Goal: Information Seeking & Learning: Learn about a topic

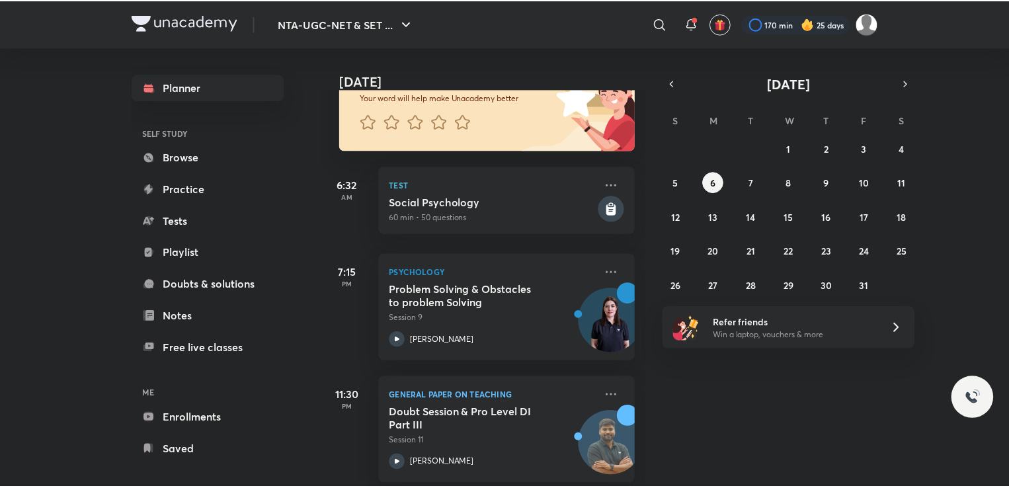
scroll to position [122, 0]
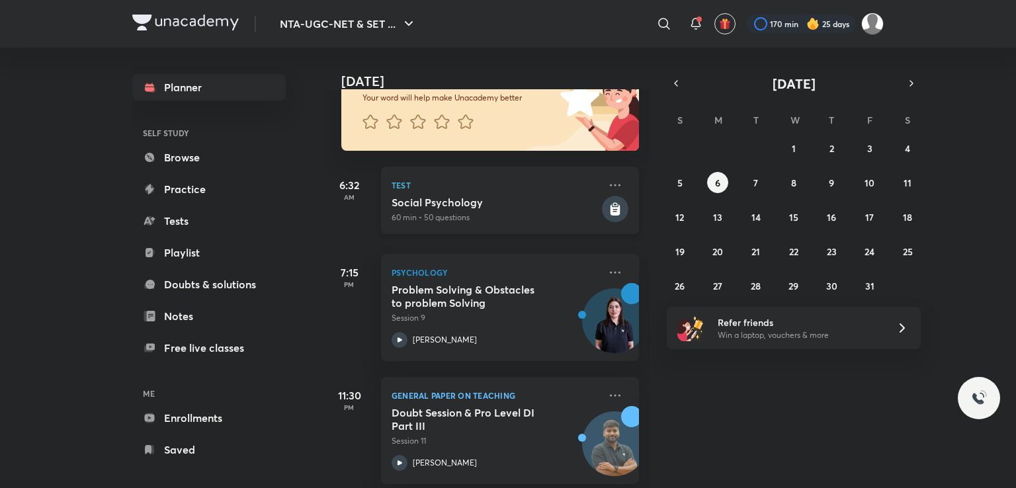
click at [610, 214] on icon at bounding box center [615, 209] width 10 height 11
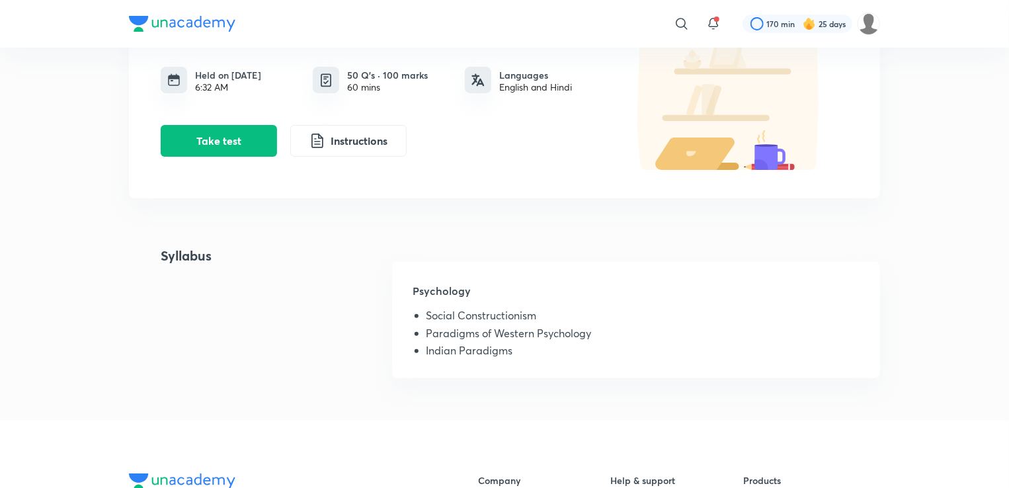
scroll to position [132, 0]
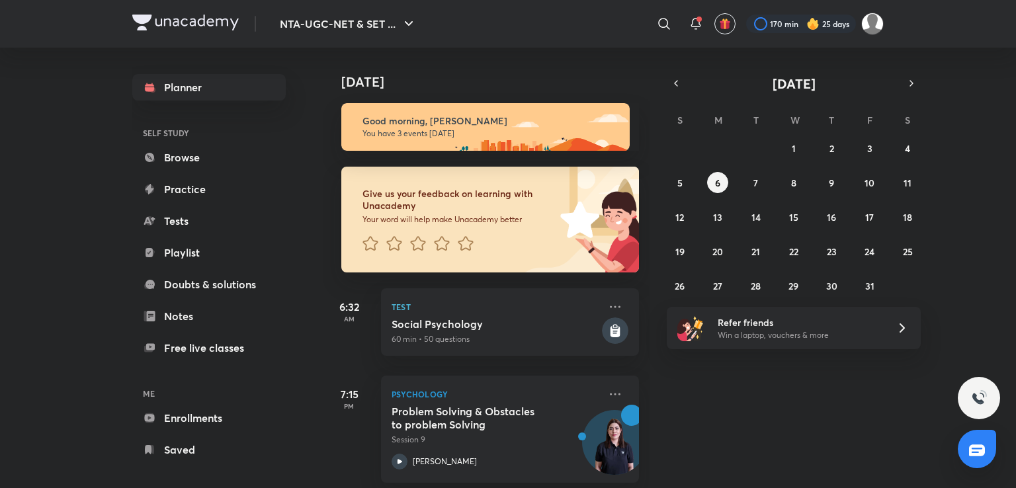
scroll to position [138, 0]
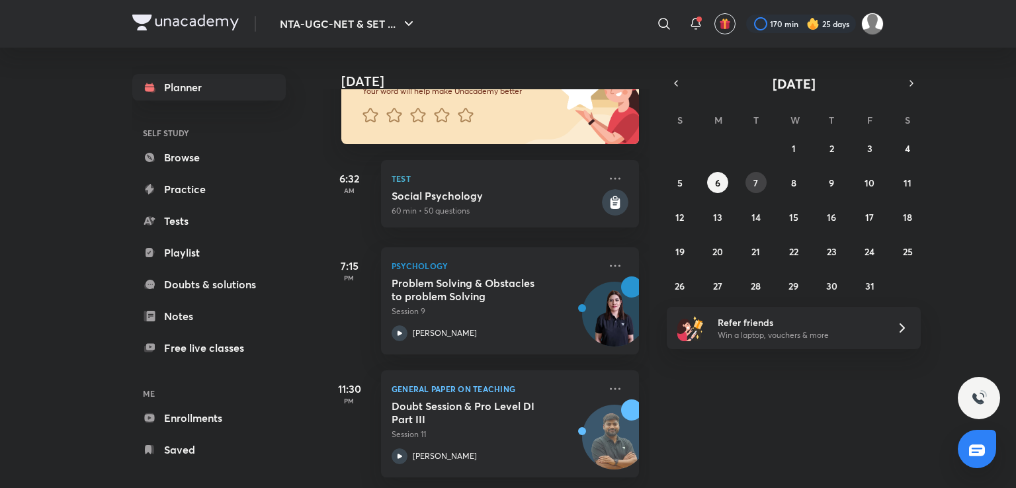
click at [761, 183] on button "7" at bounding box center [755, 182] width 21 height 21
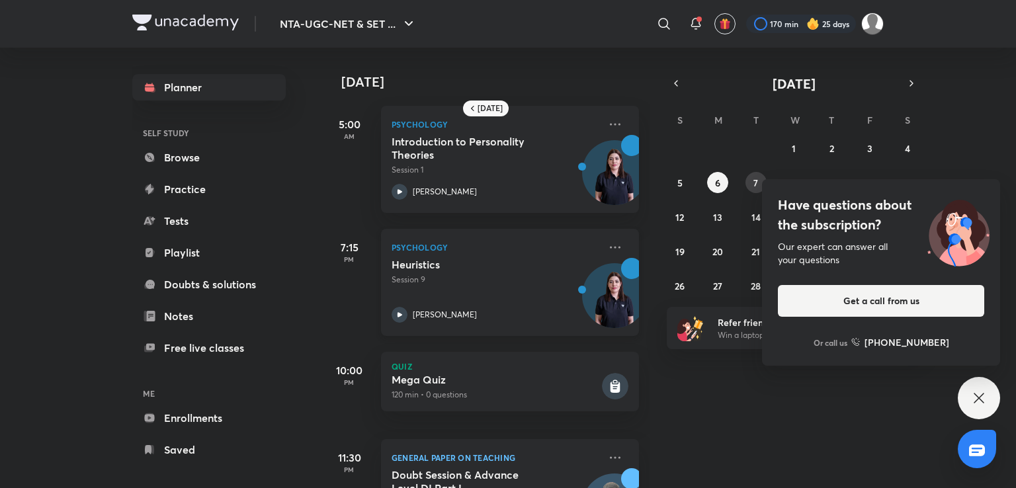
scroll to position [0, 0]
click at [977, 401] on icon at bounding box center [979, 398] width 16 height 16
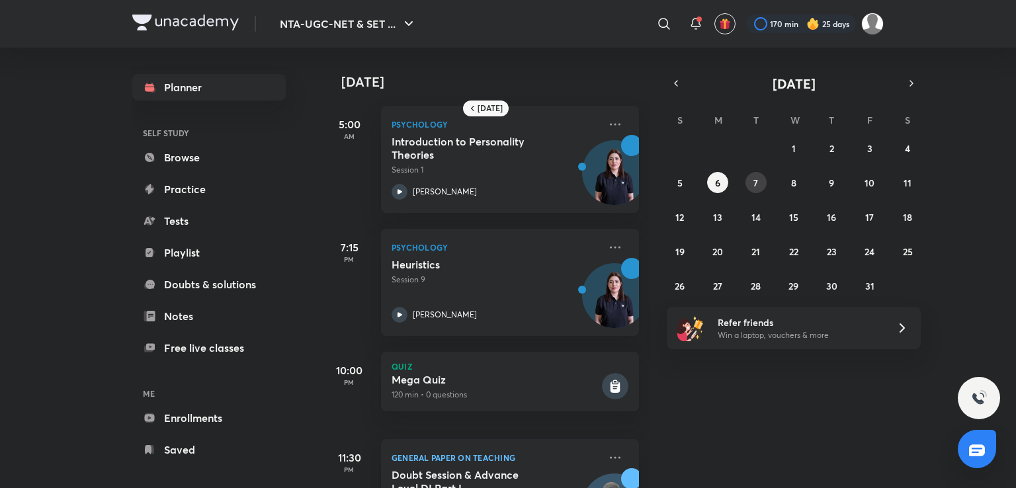
click at [758, 175] on button "7" at bounding box center [755, 182] width 21 height 21
click at [902, 144] on button "4" at bounding box center [907, 148] width 21 height 21
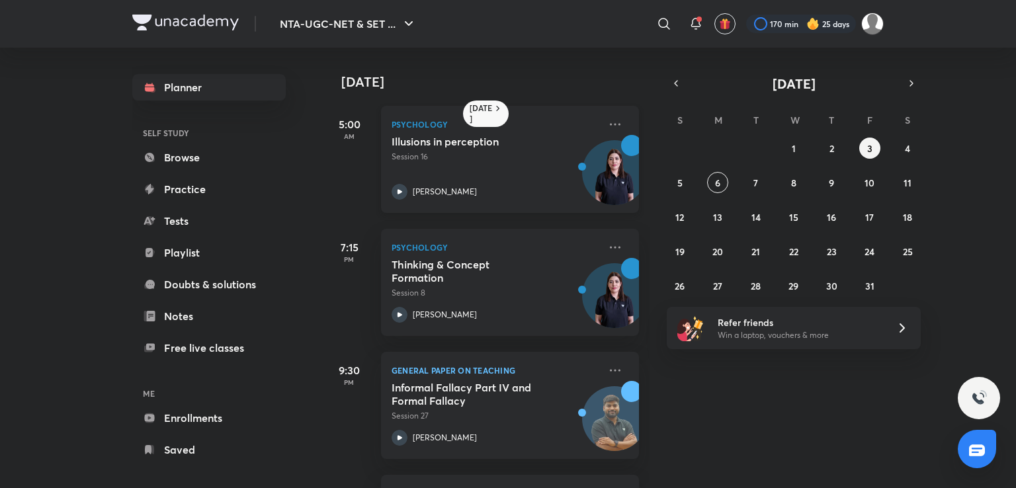
click at [504, 155] on p "Session 16" at bounding box center [495, 157] width 208 height 12
